Goal: Task Accomplishment & Management: Use online tool/utility

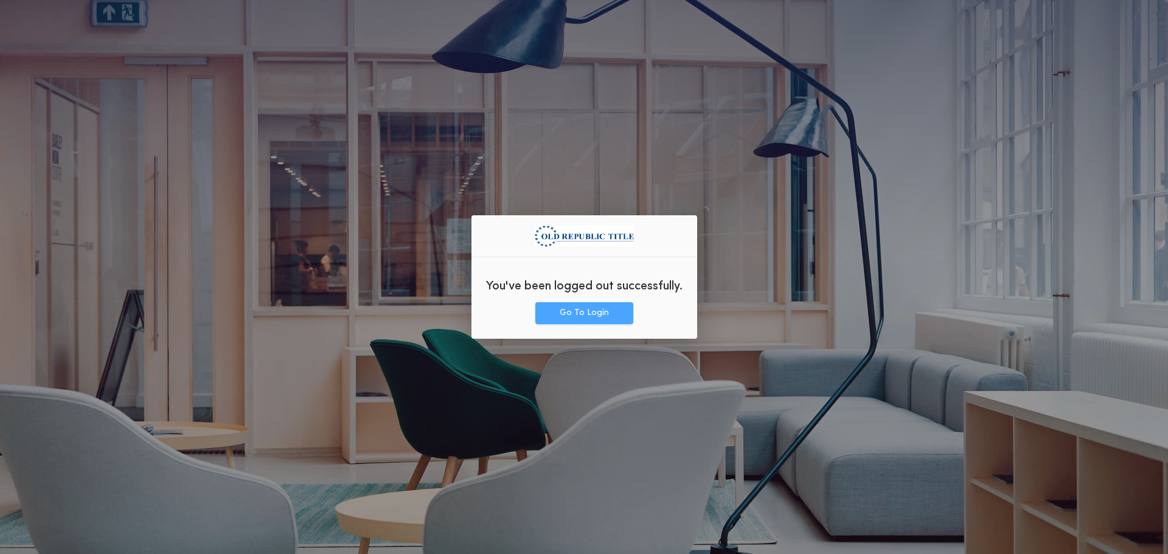
click at [589, 316] on button "Go To Login" at bounding box center [585, 313] width 98 height 22
click at [617, 319] on button "Go To Login" at bounding box center [585, 313] width 98 height 22
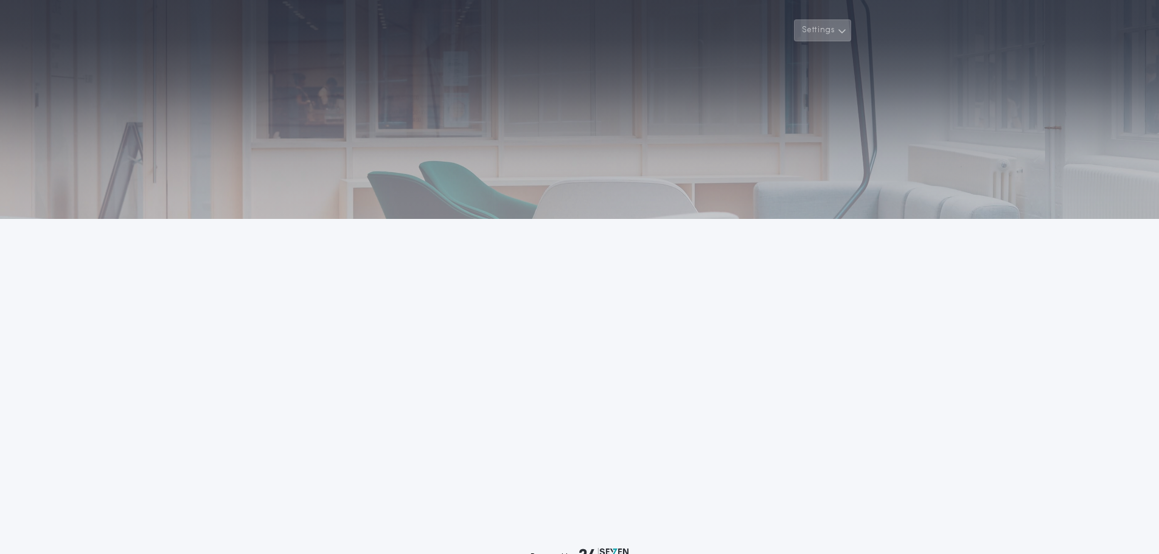
click at [836, 23] on button "Settings" at bounding box center [822, 30] width 57 height 22
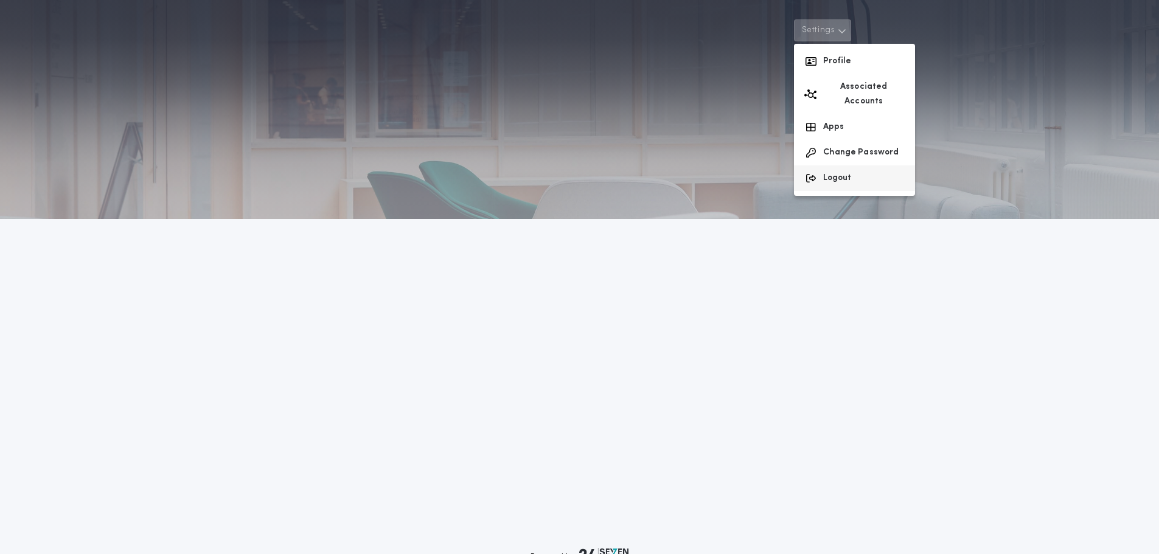
click at [842, 172] on button "Logout" at bounding box center [854, 179] width 121 height 26
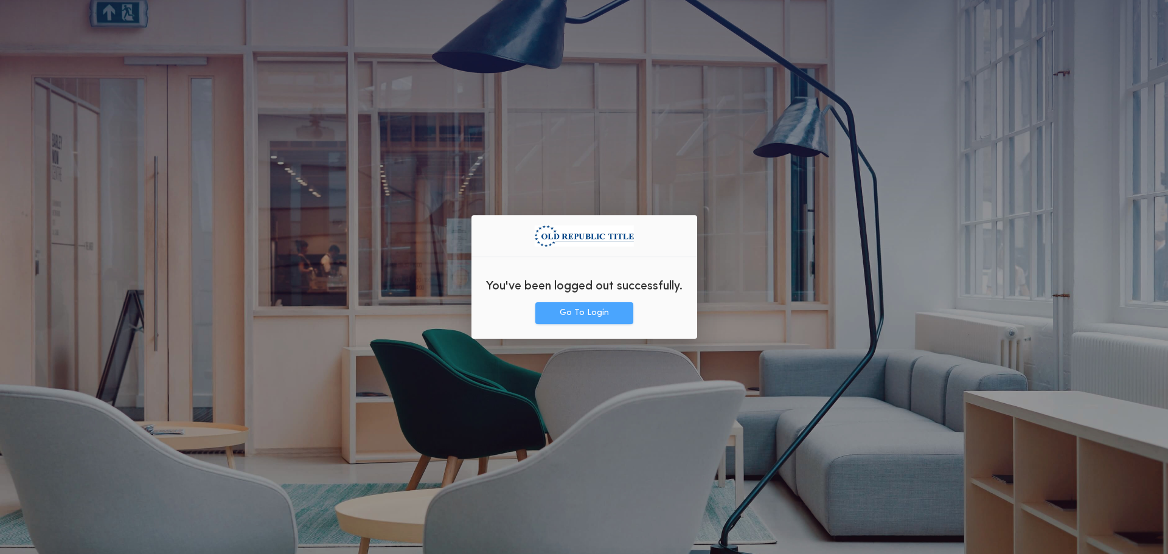
click at [571, 320] on button "Go To Login" at bounding box center [585, 313] width 98 height 22
click at [558, 309] on button "Go To Login" at bounding box center [585, 313] width 98 height 22
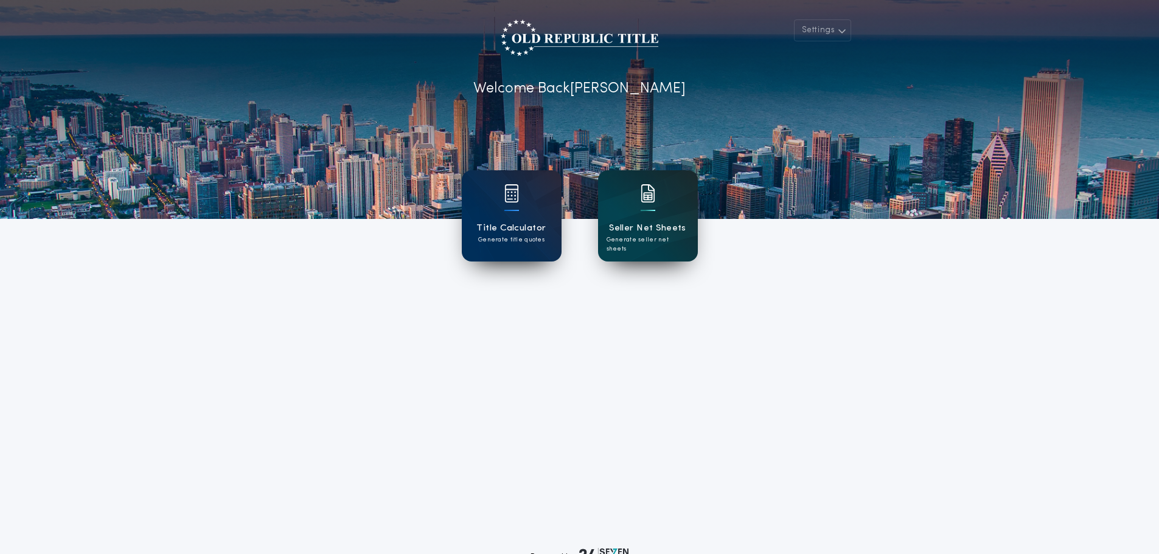
click at [675, 245] on div "Seller Net Sheets Generate seller net sheets" at bounding box center [648, 215] width 100 height 91
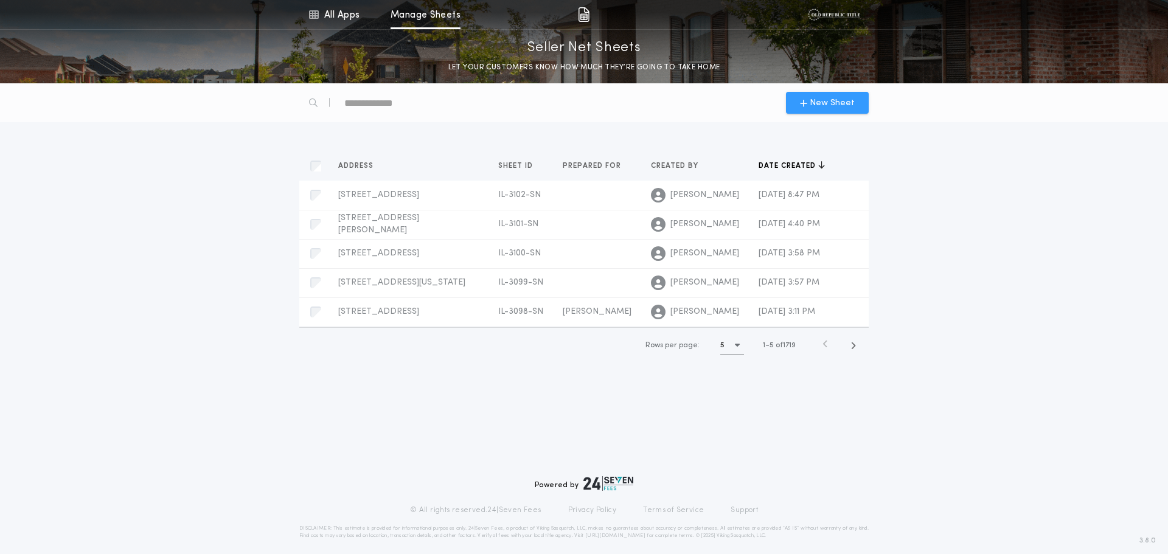
drag, startPoint x: 802, startPoint y: 114, endPoint x: 806, endPoint y: 103, distance: 11.8
click at [802, 114] on div "New Sheet" at bounding box center [584, 102] width 584 height 39
click at [807, 101] on icon "button" at bounding box center [803, 103] width 7 height 10
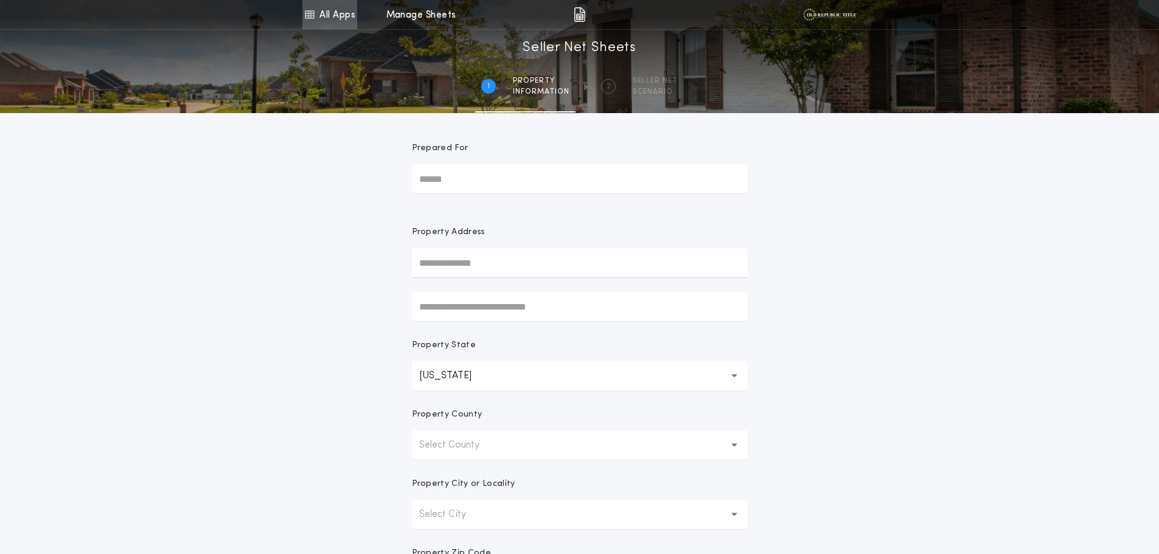
click at [346, 20] on link "All Apps" at bounding box center [329, 14] width 55 height 29
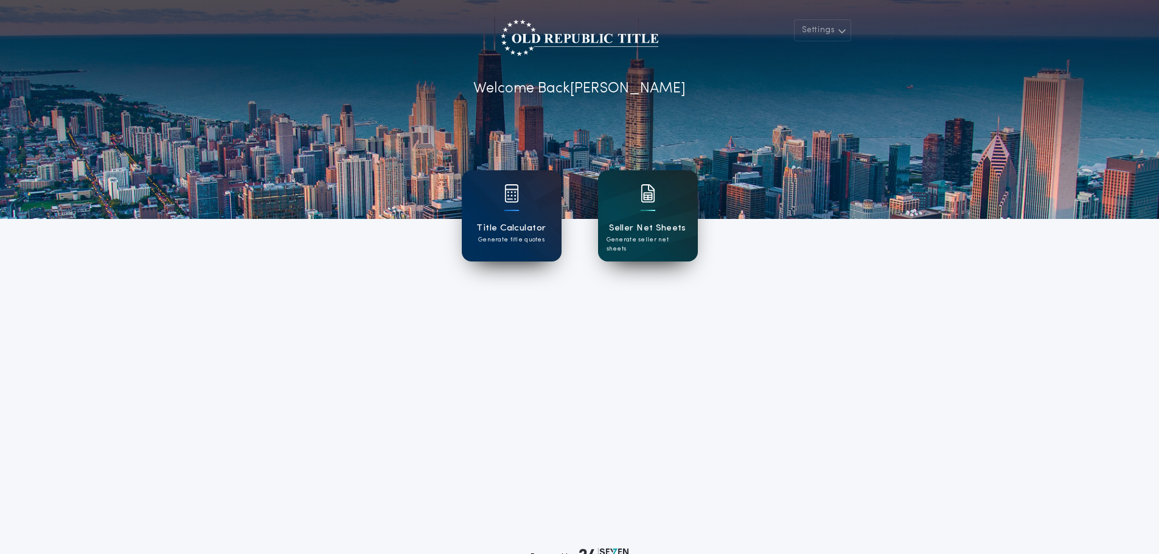
click at [663, 243] on p "Generate seller net sheets" at bounding box center [648, 245] width 83 height 18
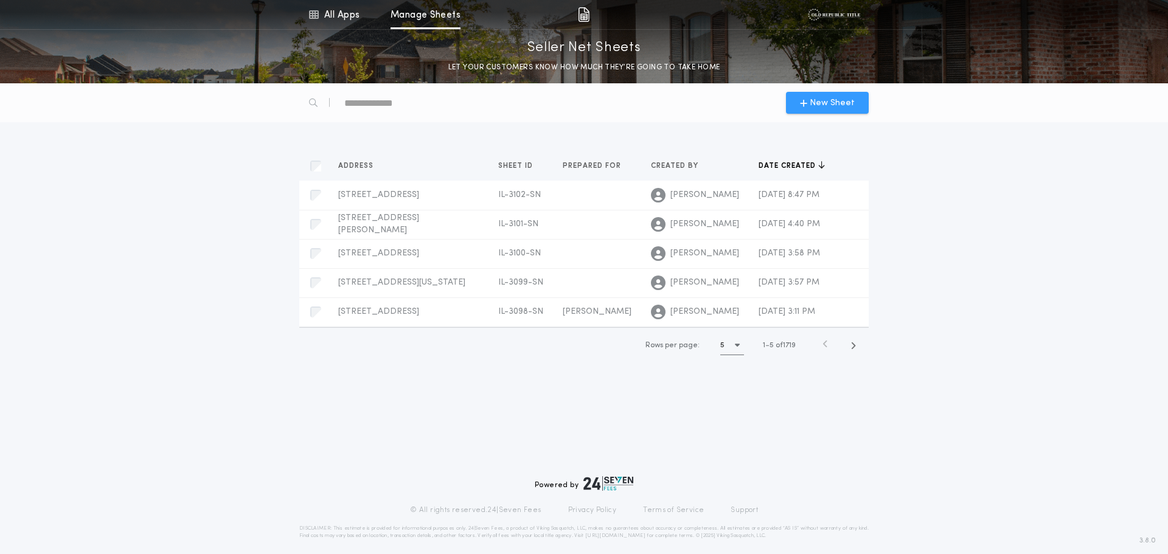
click at [828, 113] on button "New Sheet" at bounding box center [827, 103] width 83 height 22
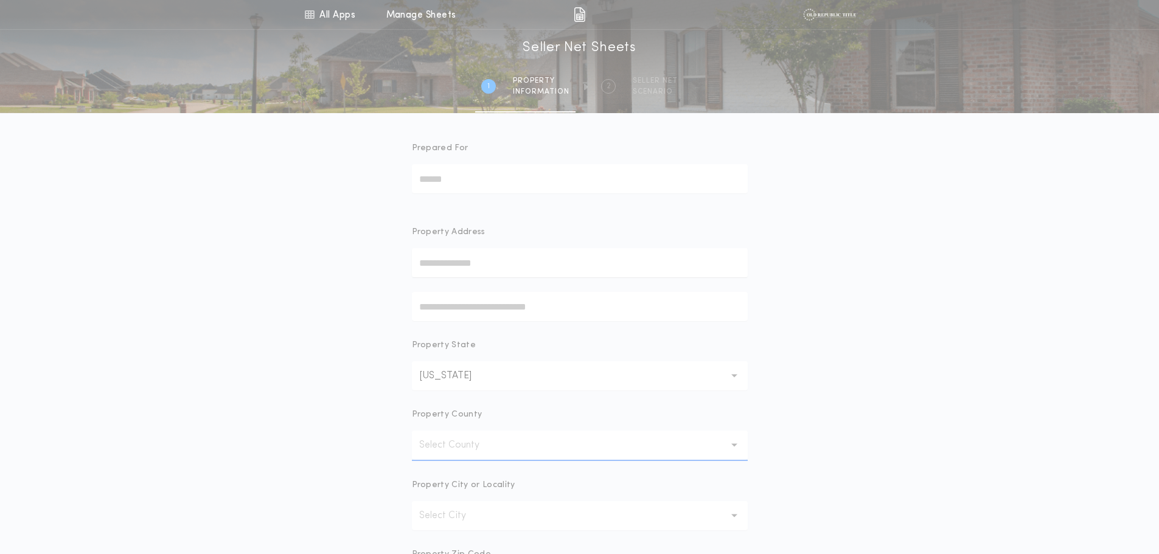
click at [547, 306] on input "text" at bounding box center [580, 306] width 336 height 29
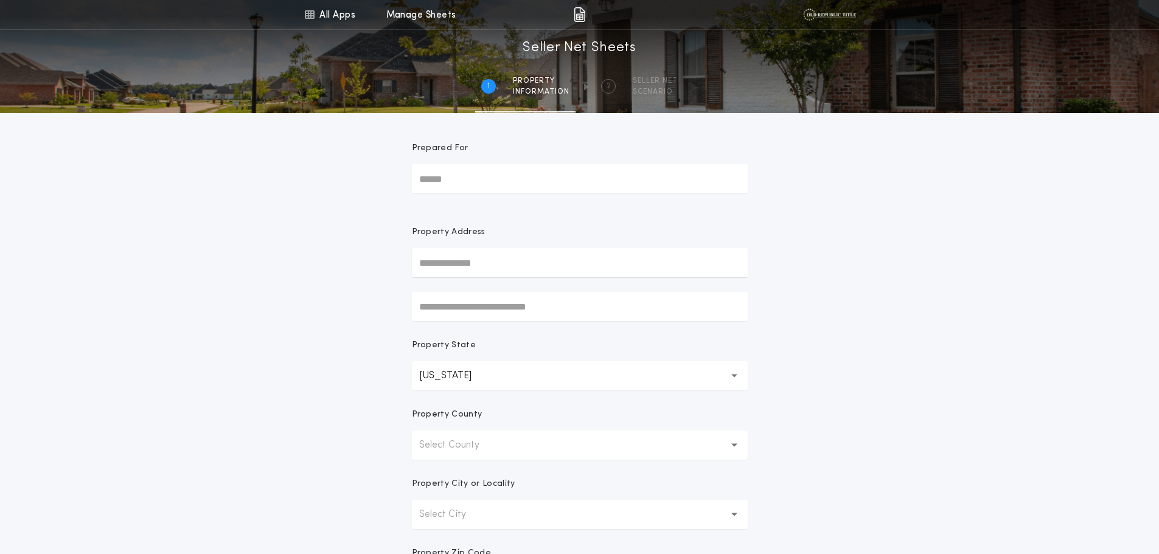
click at [489, 276] on input "text" at bounding box center [580, 262] width 336 height 29
click at [504, 291] on button "315 Leverette Street, Thornton, IL, 60476, USA" at bounding box center [580, 287] width 336 height 18
type input "**********"
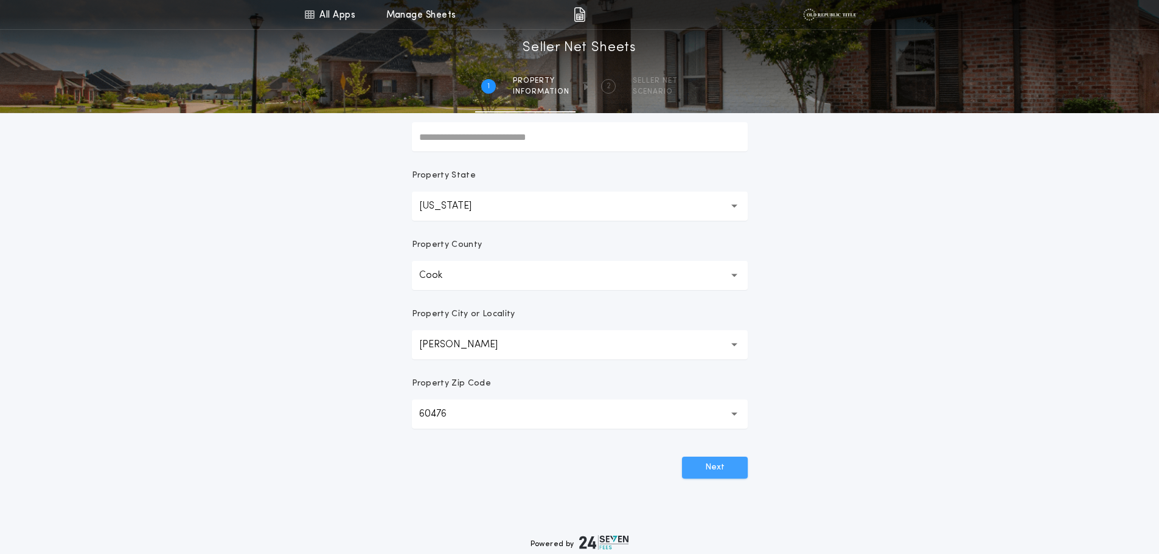
scroll to position [183, 0]
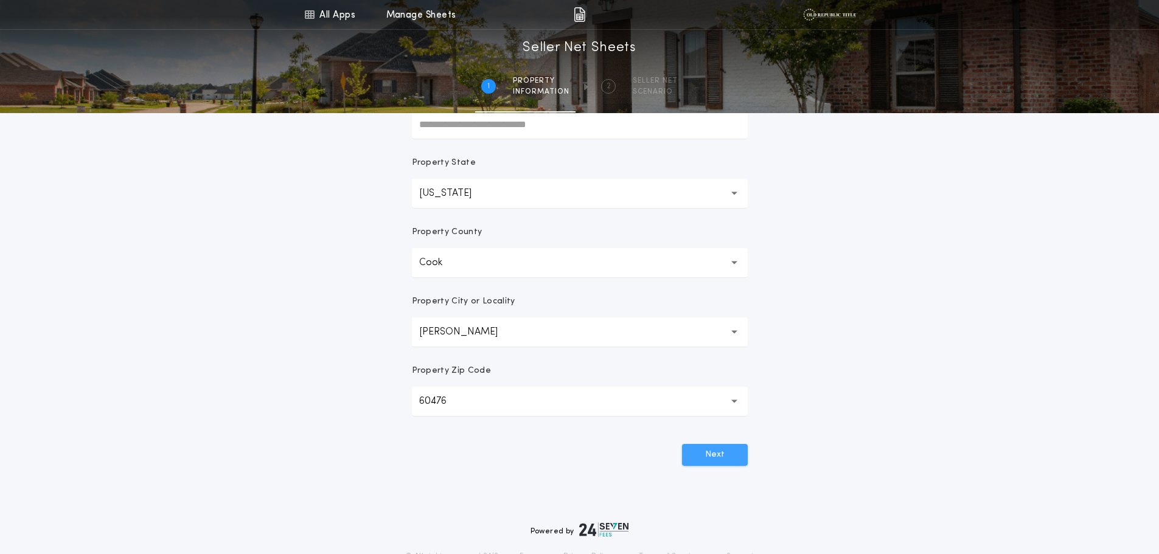
click at [728, 452] on button "Next" at bounding box center [715, 455] width 66 height 22
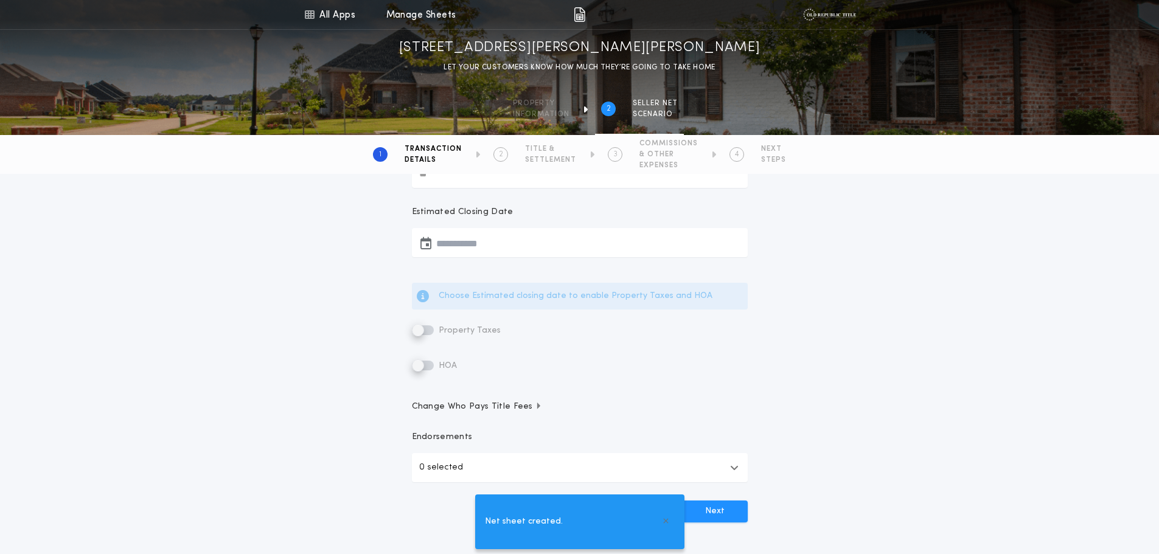
scroll to position [0, 0]
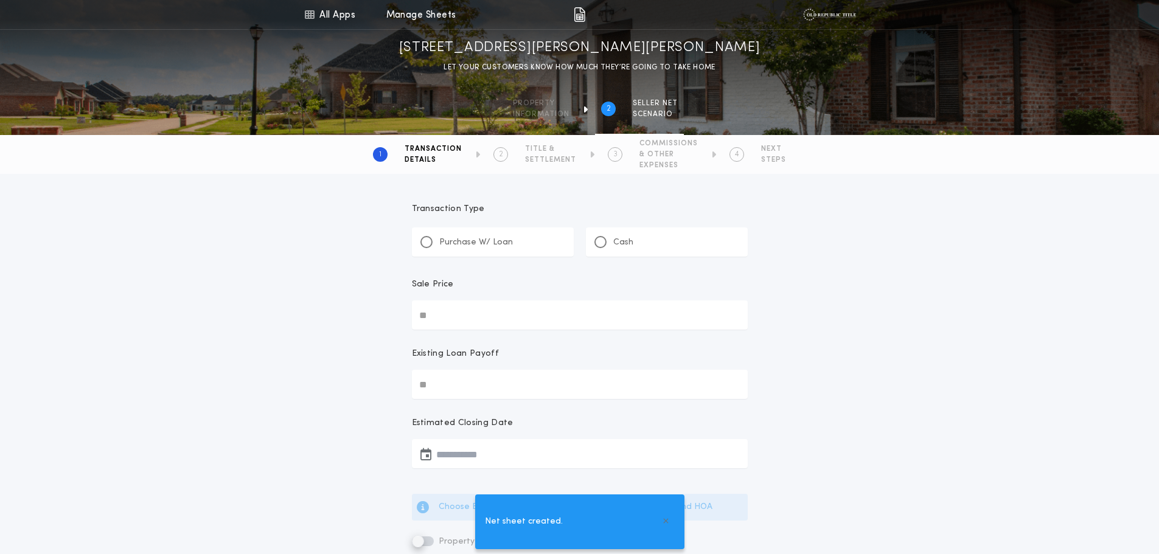
click at [525, 255] on div "Purchase W/ Loan" at bounding box center [493, 242] width 162 height 29
click at [466, 321] on input "Sale Price" at bounding box center [580, 315] width 336 height 29
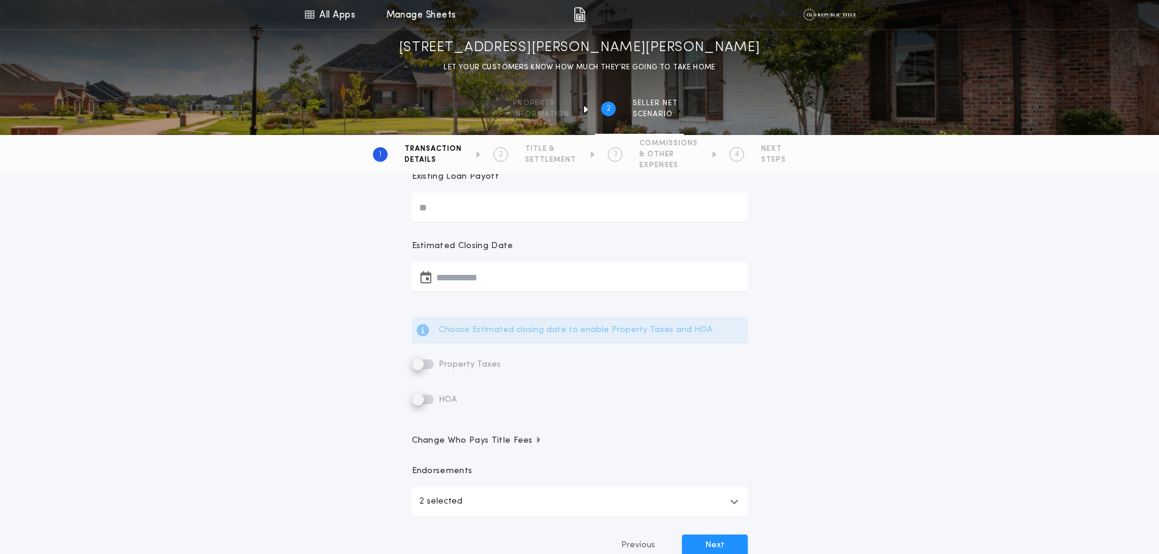
scroll to position [183, 0]
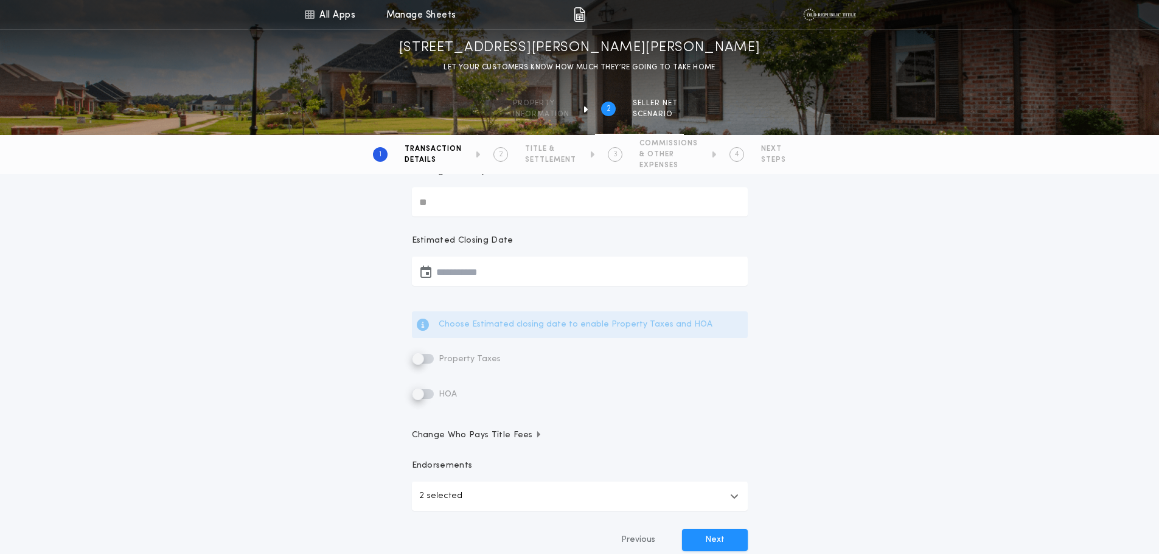
type input "*******"
click at [529, 293] on div "**********" at bounding box center [579, 295] width 365 height 579
click at [521, 276] on button "button" at bounding box center [580, 271] width 336 height 29
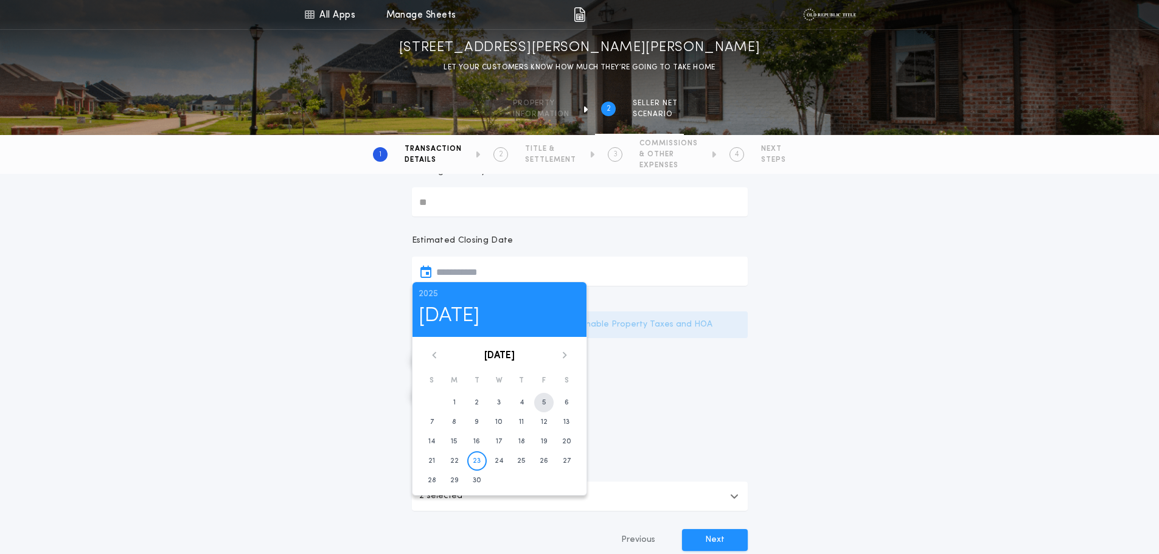
click at [544, 400] on time "5" at bounding box center [544, 403] width 4 height 10
type input "**********"
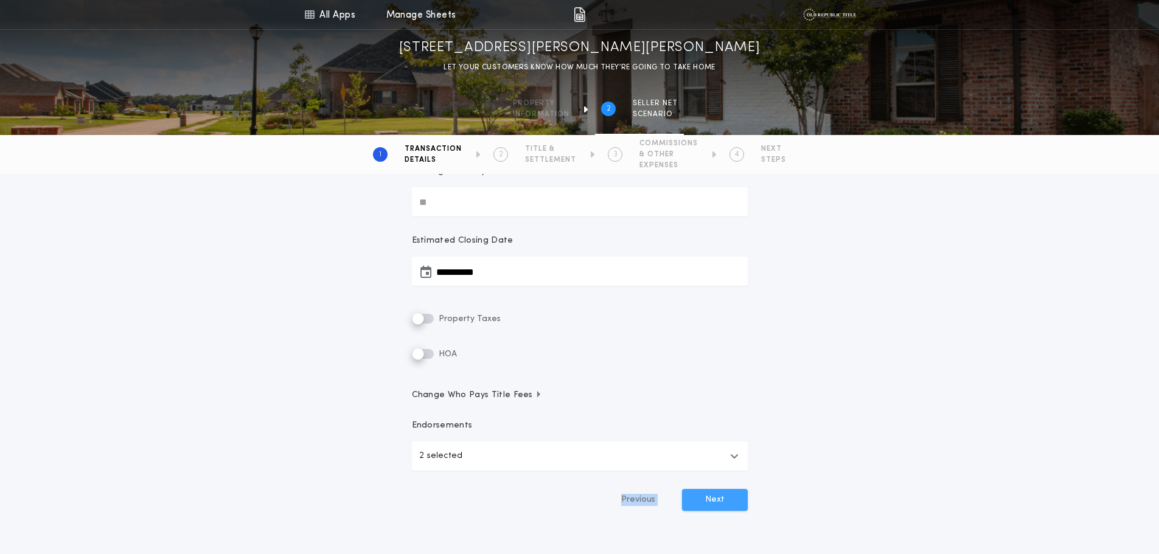
drag, startPoint x: 686, startPoint y: 484, endPoint x: 696, endPoint y: 494, distance: 14.2
click at [694, 493] on div "**********" at bounding box center [579, 275] width 365 height 539
click at [696, 494] on button "Next" at bounding box center [715, 500] width 66 height 22
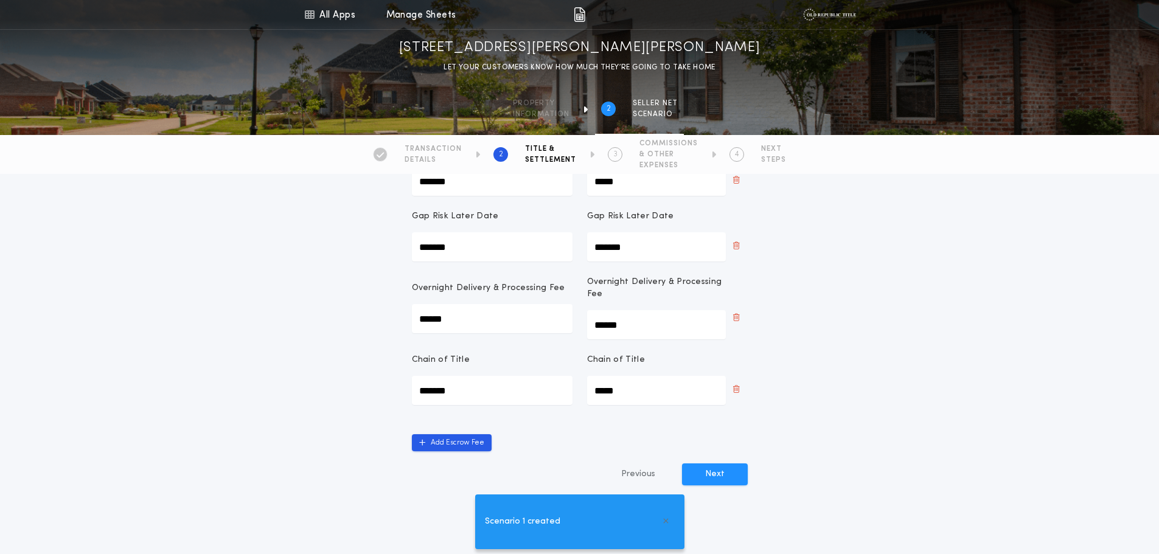
scroll to position [718, 0]
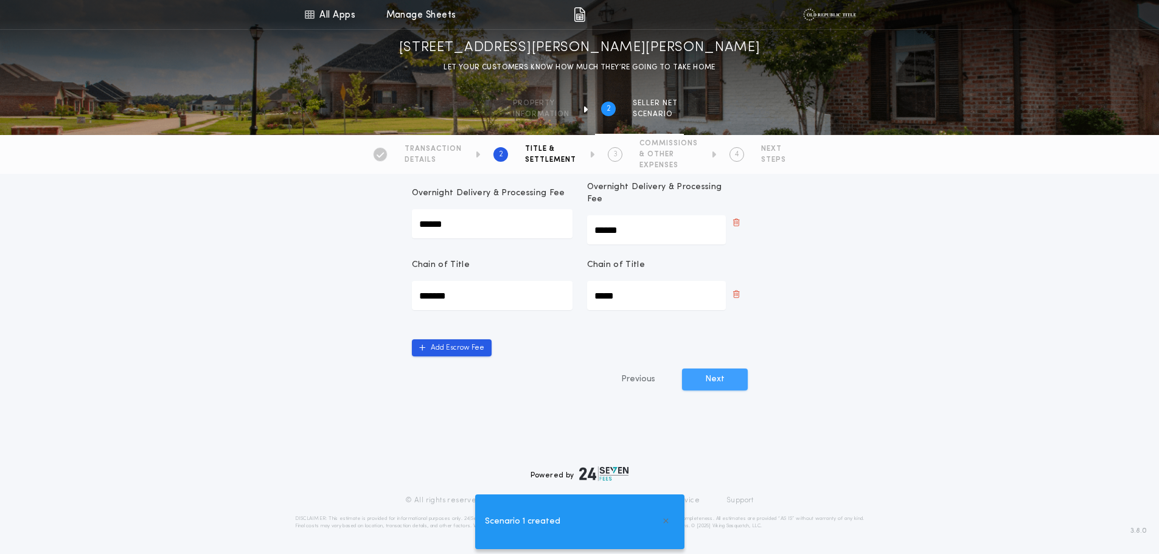
click at [726, 379] on button "Next" at bounding box center [715, 380] width 66 height 22
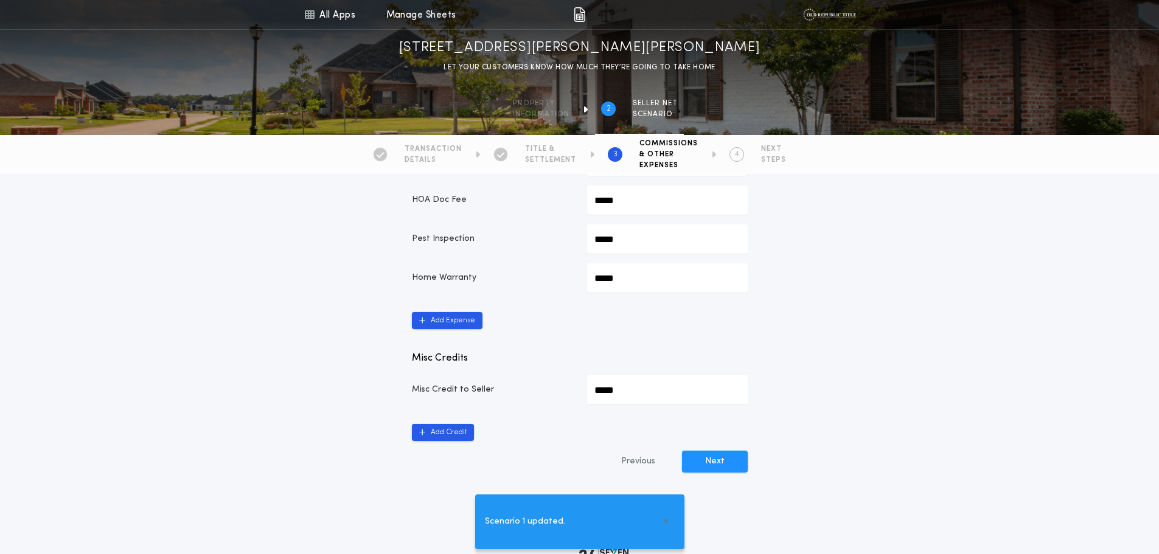
scroll to position [795, 0]
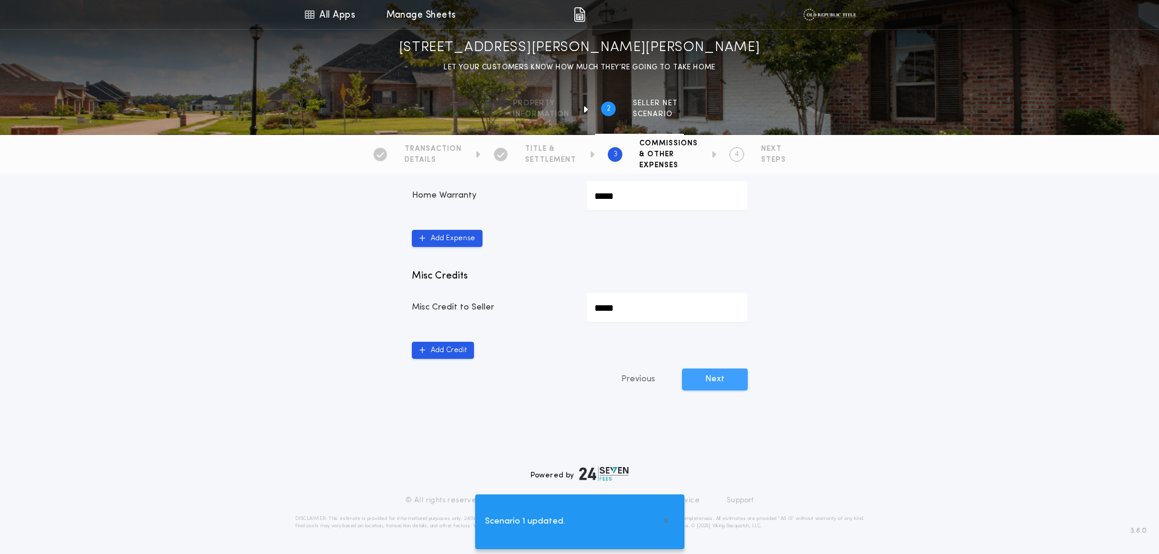
click at [725, 383] on button "Next" at bounding box center [715, 380] width 66 height 22
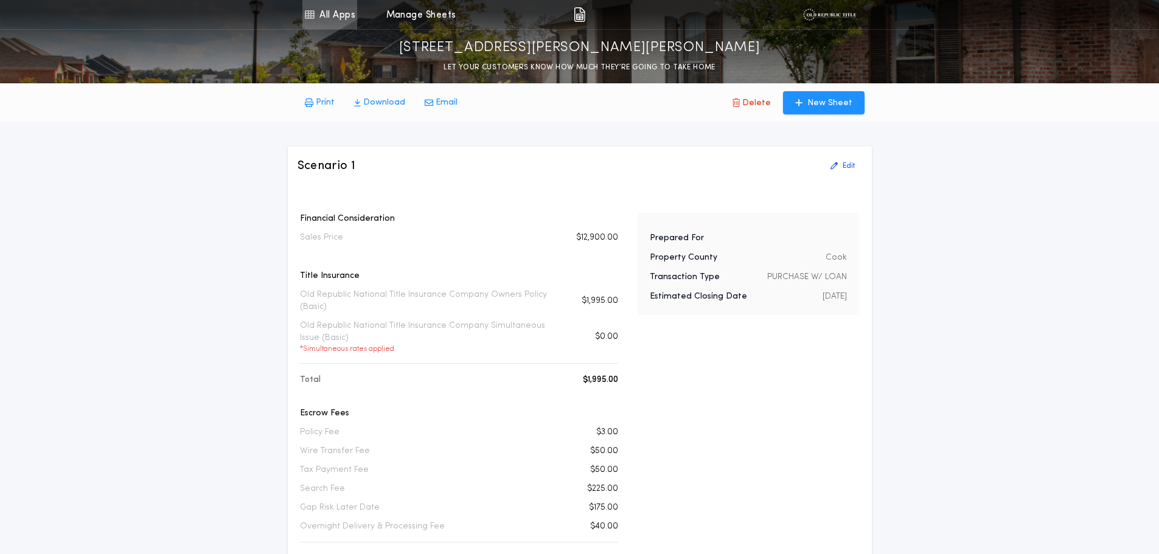
click at [327, 19] on link "All Apps" at bounding box center [329, 14] width 55 height 29
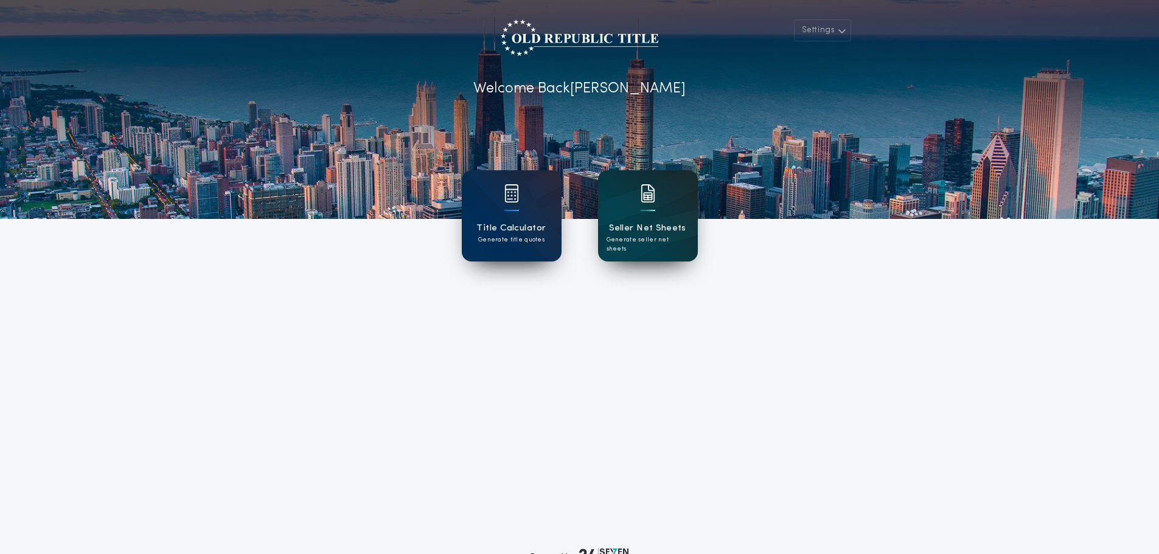
click at [663, 256] on div "Seller Net Sheets Generate seller net sheets" at bounding box center [648, 215] width 100 height 91
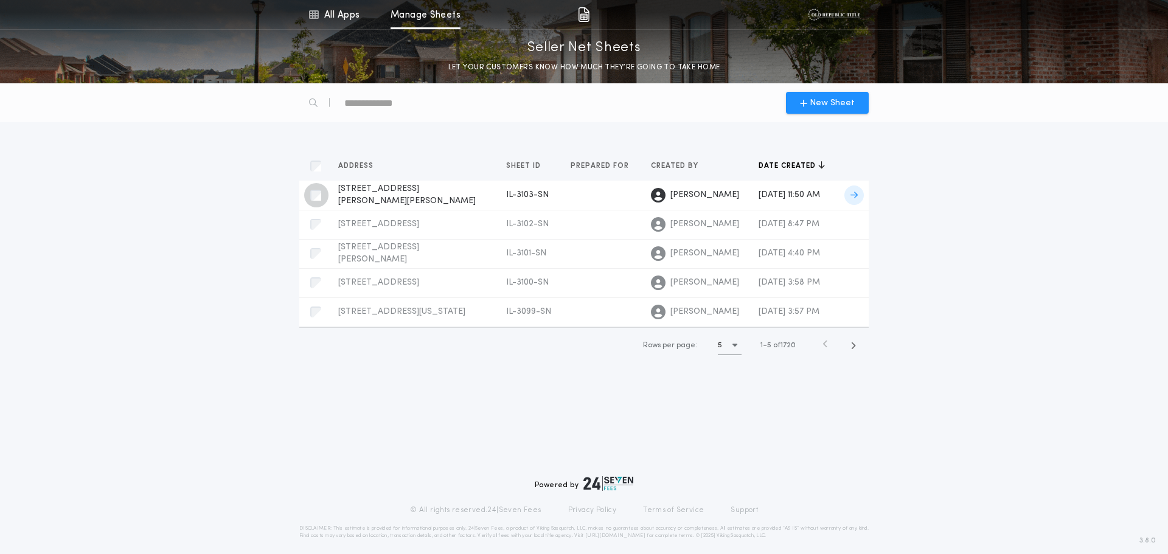
click at [321, 197] on div "button" at bounding box center [316, 195] width 24 height 24
click at [846, 112] on div "Delete" at bounding box center [841, 103] width 55 height 22
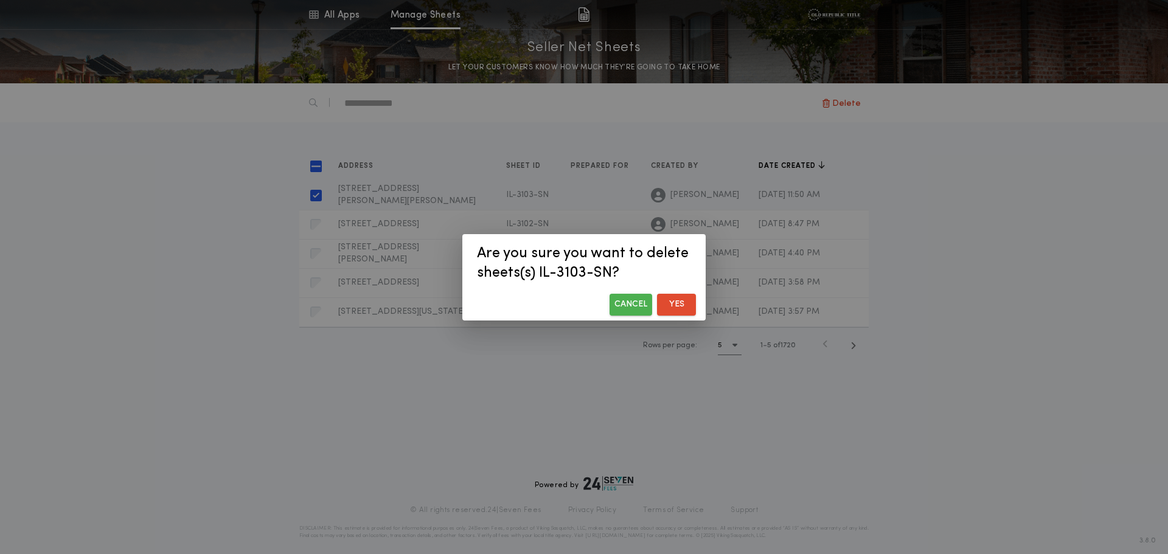
click at [679, 297] on button "Yes" at bounding box center [676, 305] width 39 height 22
